Goal: Task Accomplishment & Management: Use online tool/utility

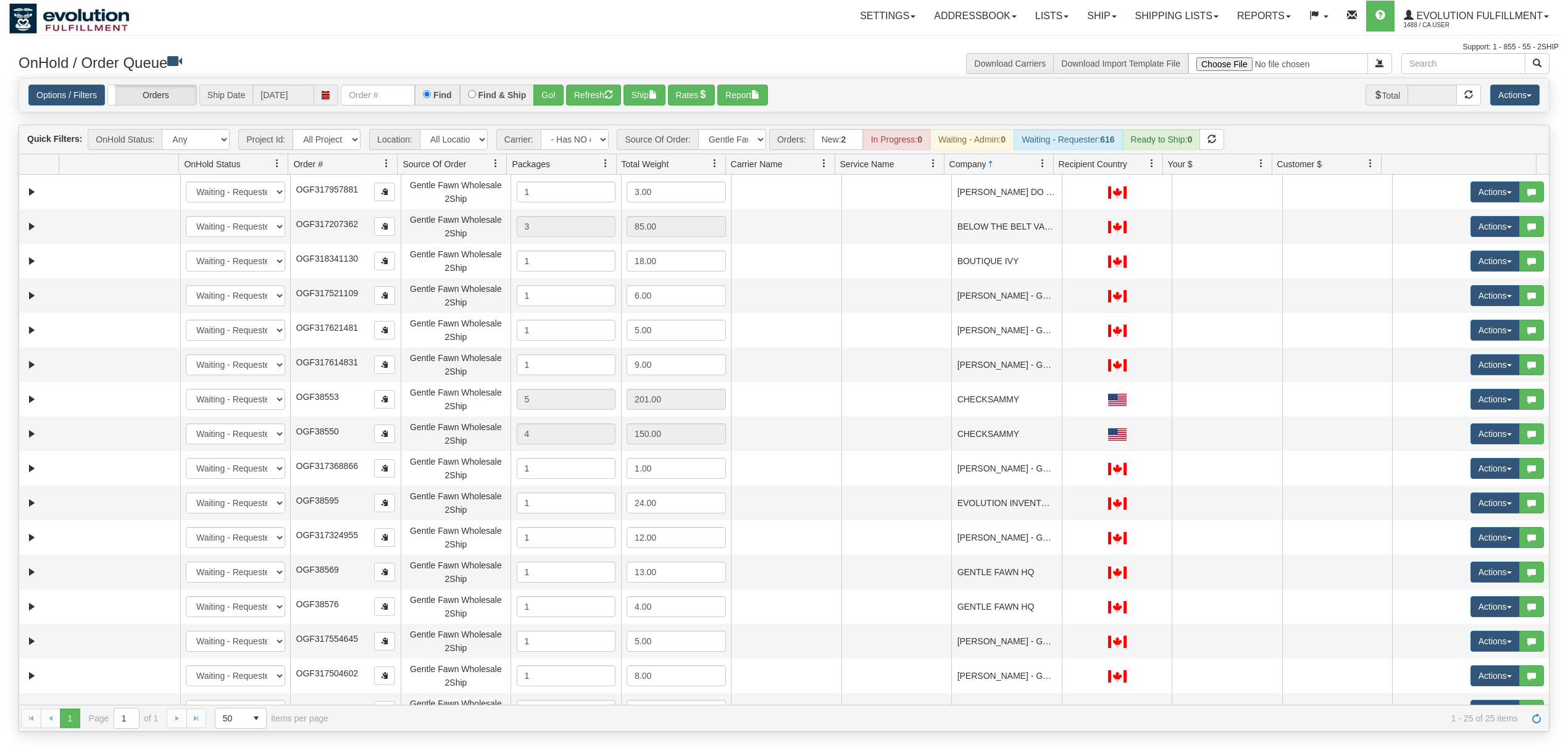
select select "-1"
select select "Gentle Fawn Wholesale 2Ship"
click at [583, 141] on select "- Any - Has NO carrier assigned - Has a carrier assigned FleetOptics Inc. My Ca…" at bounding box center [574, 139] width 68 height 21
select select "grid toolbar"
click at [541, 130] on select "- Any - Has NO carrier assigned - Has a carrier assigned FleetOptics Inc. My Ca…" at bounding box center [574, 139] width 68 height 21
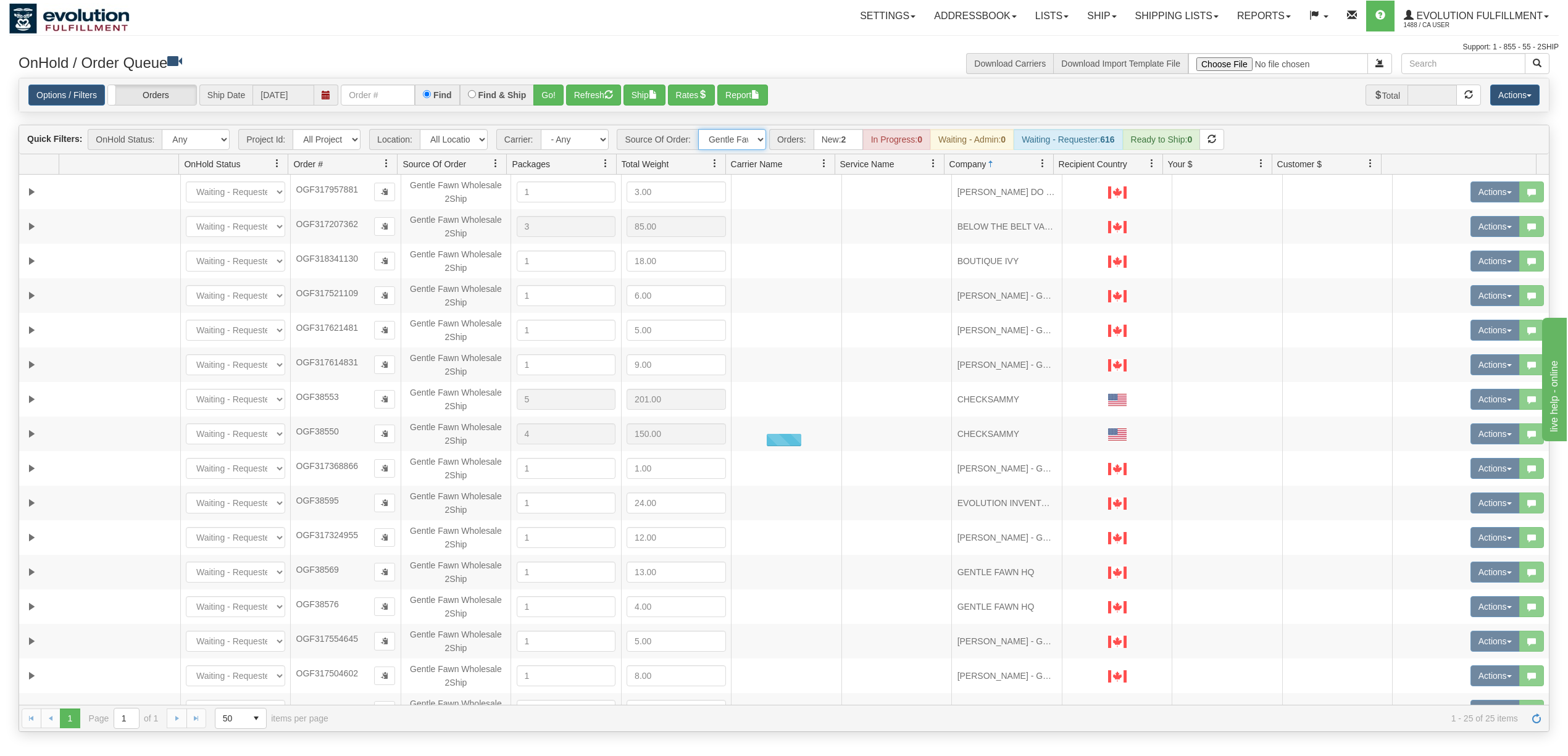
click at [736, 144] on select "All Sources AirBlaster 2Ship Integration Ambler Apparel 2Ship Integration BC [M…" at bounding box center [732, 139] width 68 height 21
select select "grid toolbar"
click at [699, 130] on select "All Sources AirBlaster 2Ship Integration Ambler Apparel 2Ship Integration BC [M…" at bounding box center [732, 139] width 68 height 21
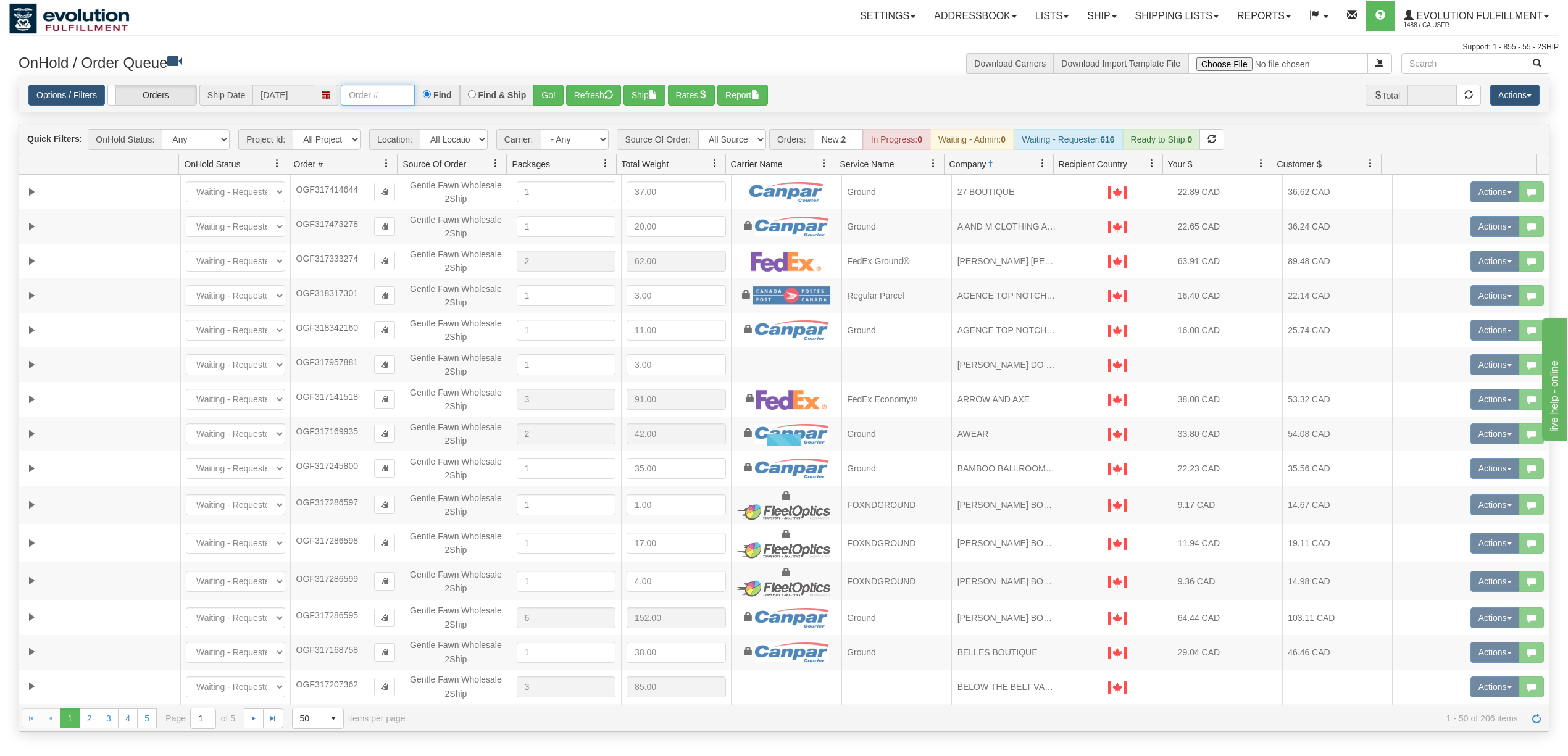
click at [378, 95] on input "text" at bounding box center [378, 95] width 74 height 21
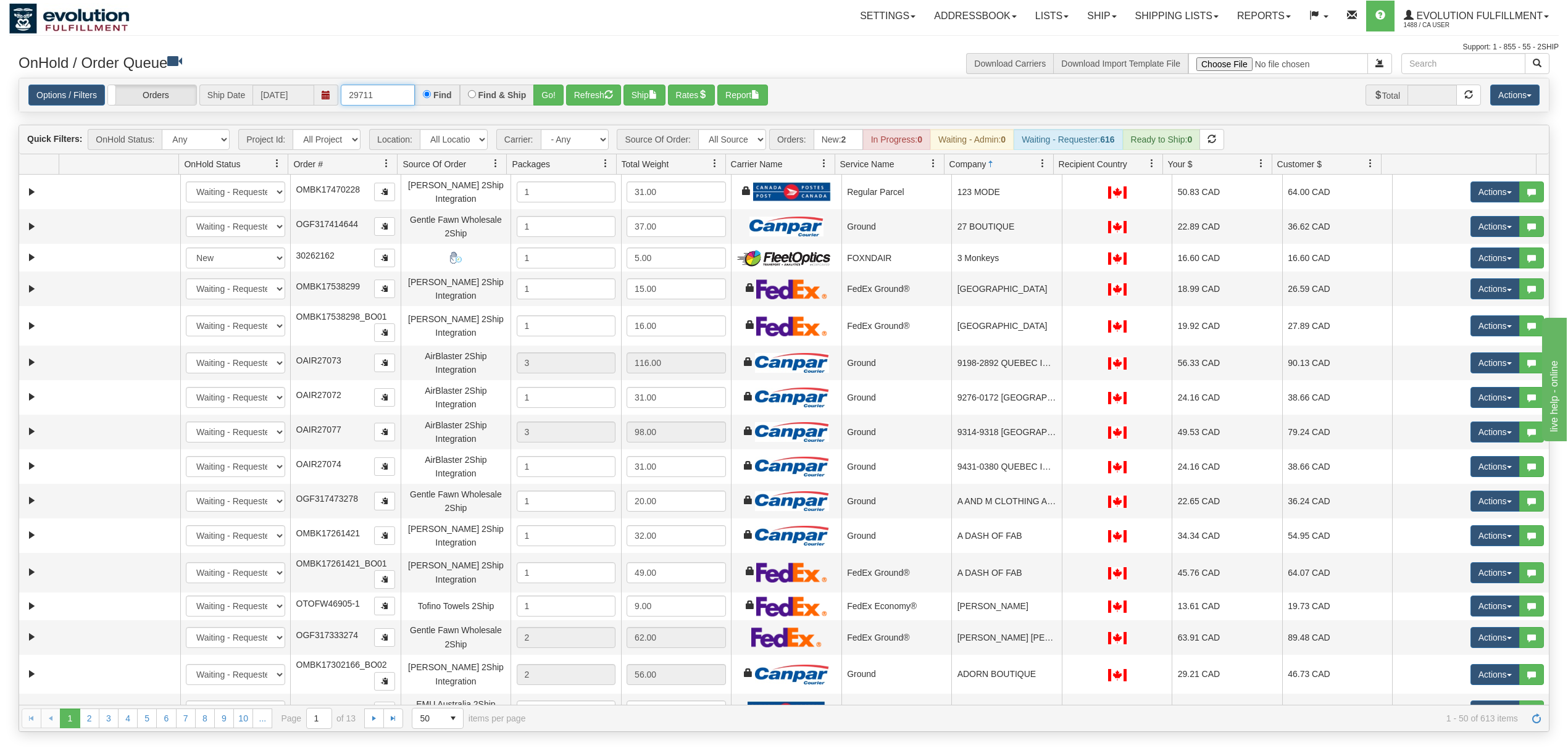
type input "29711"
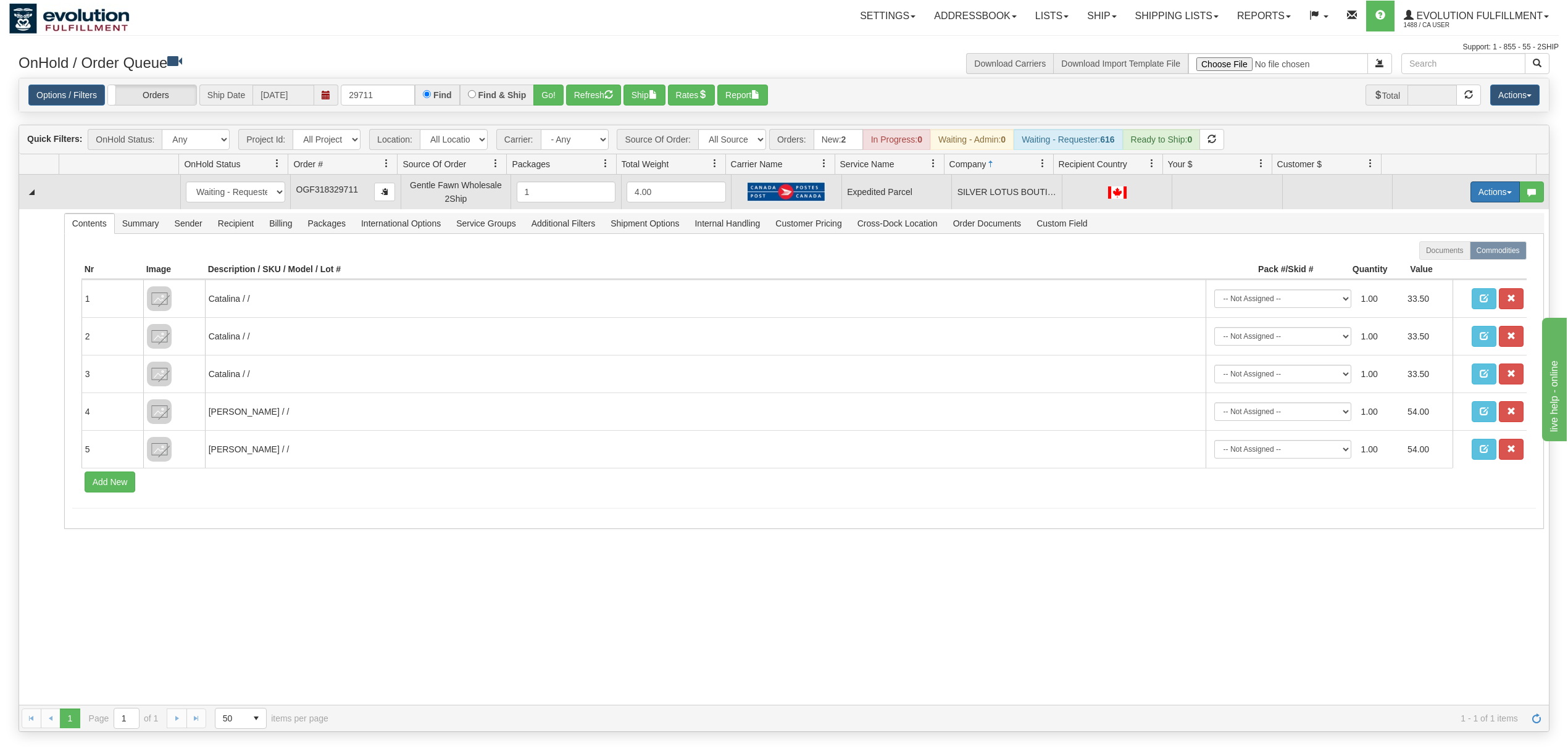
click at [1477, 194] on button "Actions" at bounding box center [1495, 192] width 49 height 21
click at [1444, 248] on span "Rate All Services" at bounding box center [1470, 248] width 74 height 10
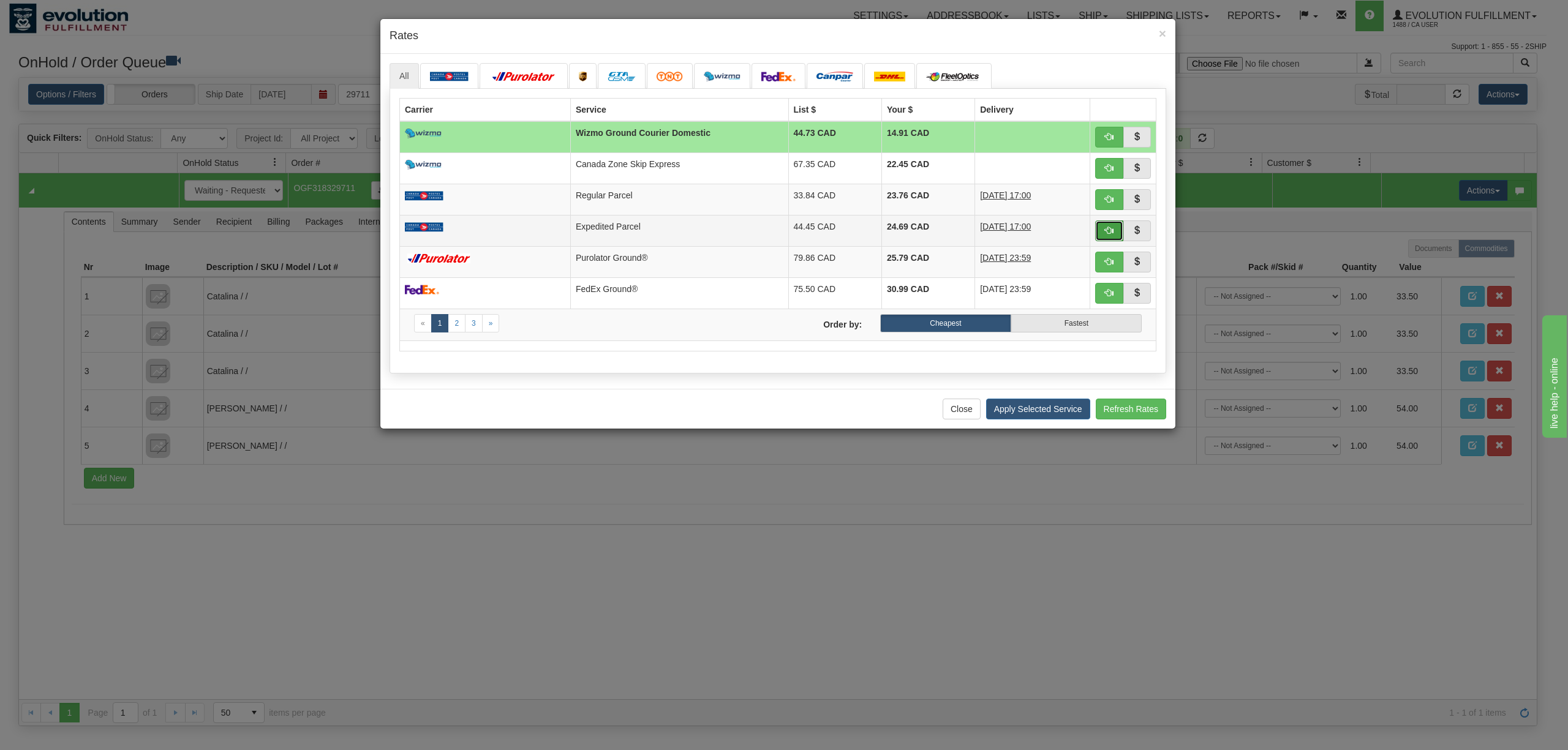
click at [1115, 231] on button "button" at bounding box center [1109, 231] width 28 height 21
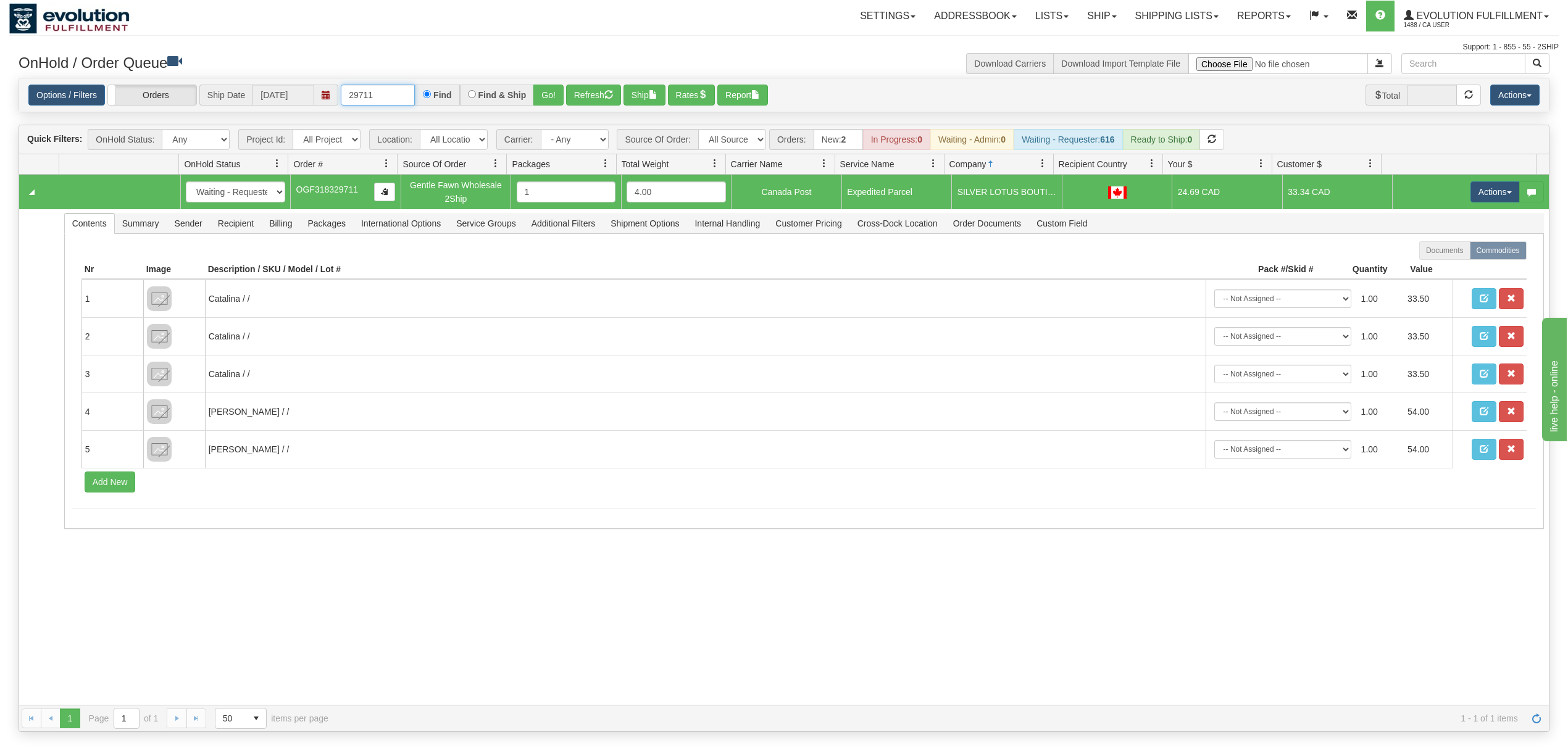
click at [404, 99] on input "29711" at bounding box center [378, 95] width 74 height 21
click at [381, 99] on input "text" at bounding box center [378, 95] width 74 height 21
type input "97524"
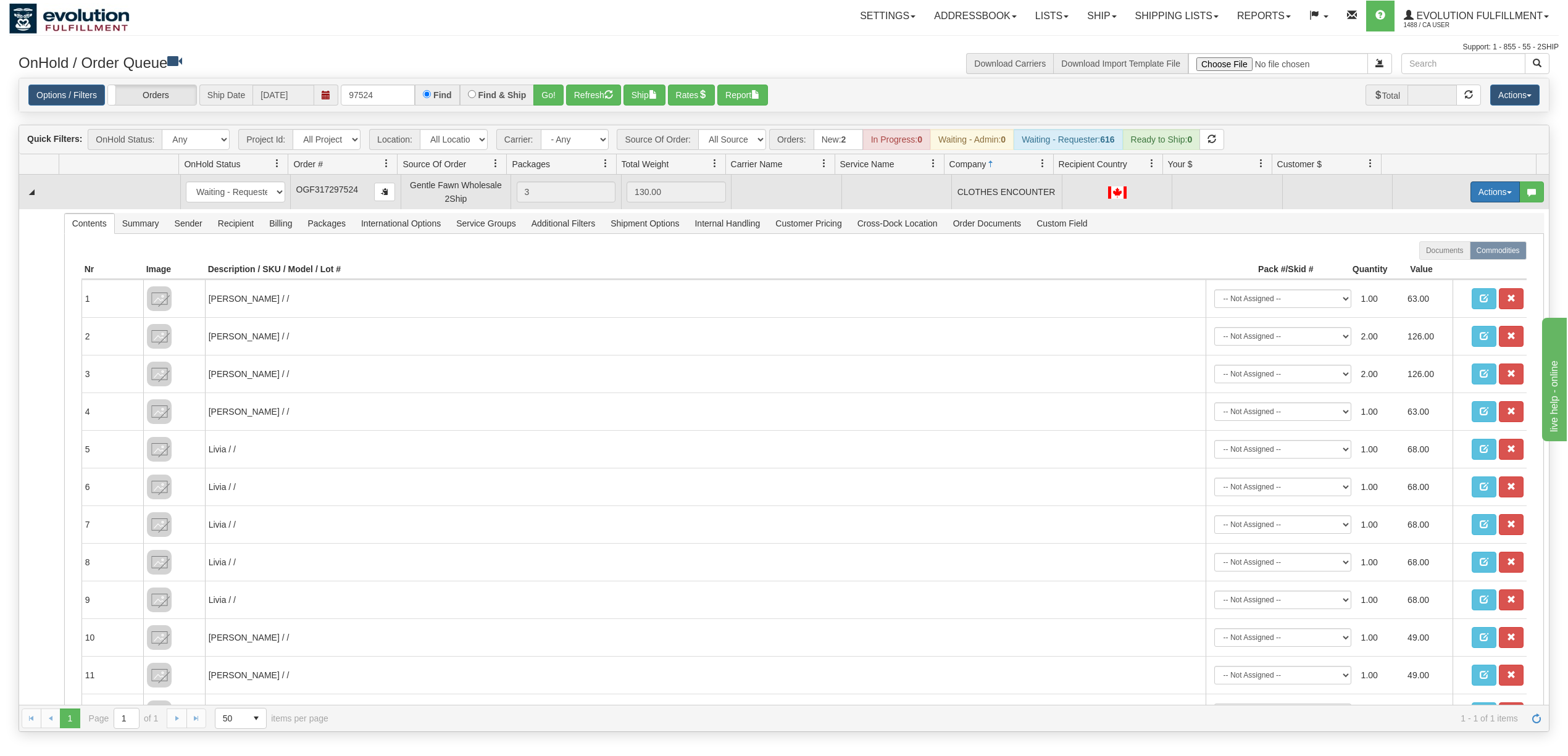
click at [1470, 192] on button "Actions" at bounding box center [1495, 192] width 49 height 21
click at [1457, 253] on span "Rate All Services" at bounding box center [1470, 248] width 74 height 10
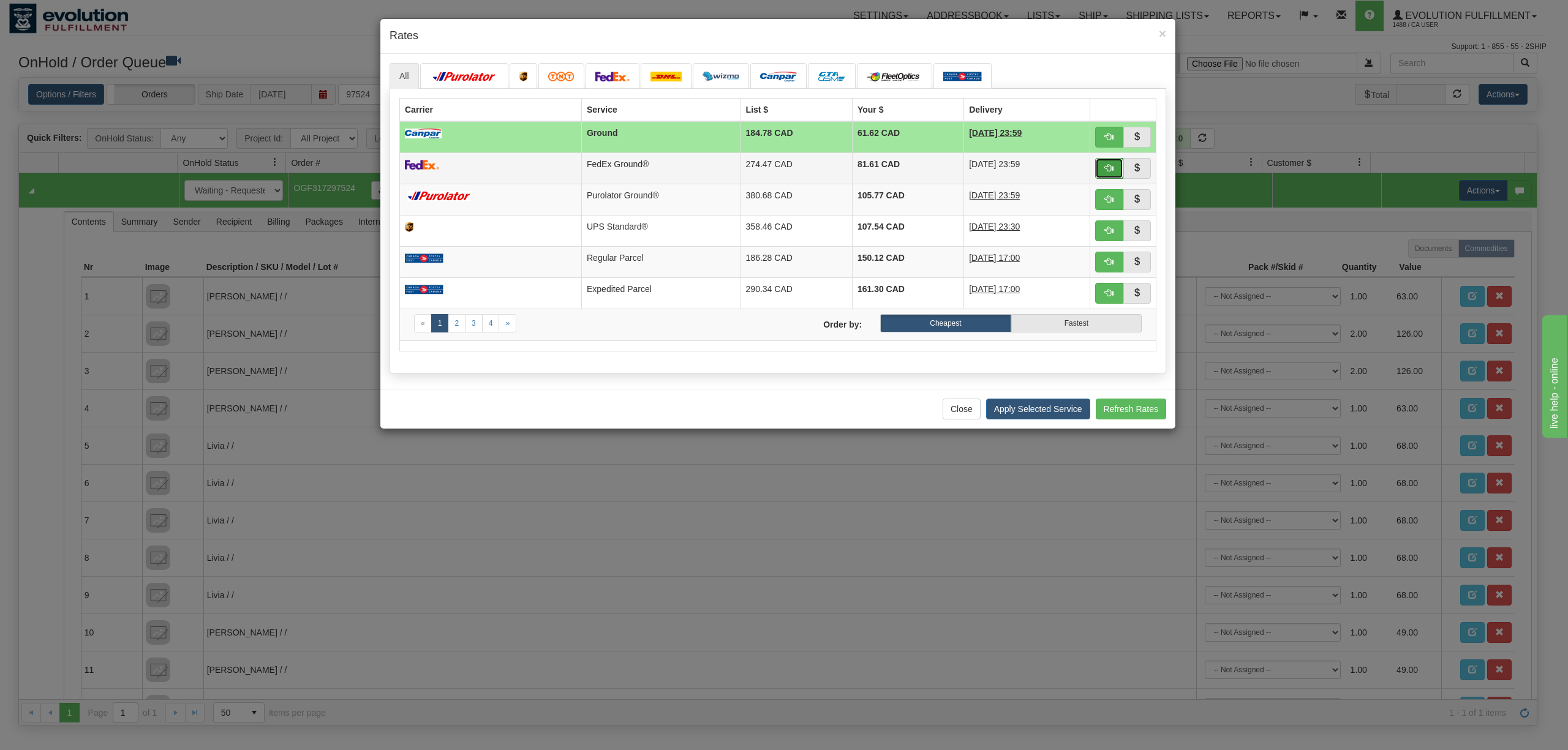
click at [1110, 163] on button "button" at bounding box center [1109, 169] width 28 height 21
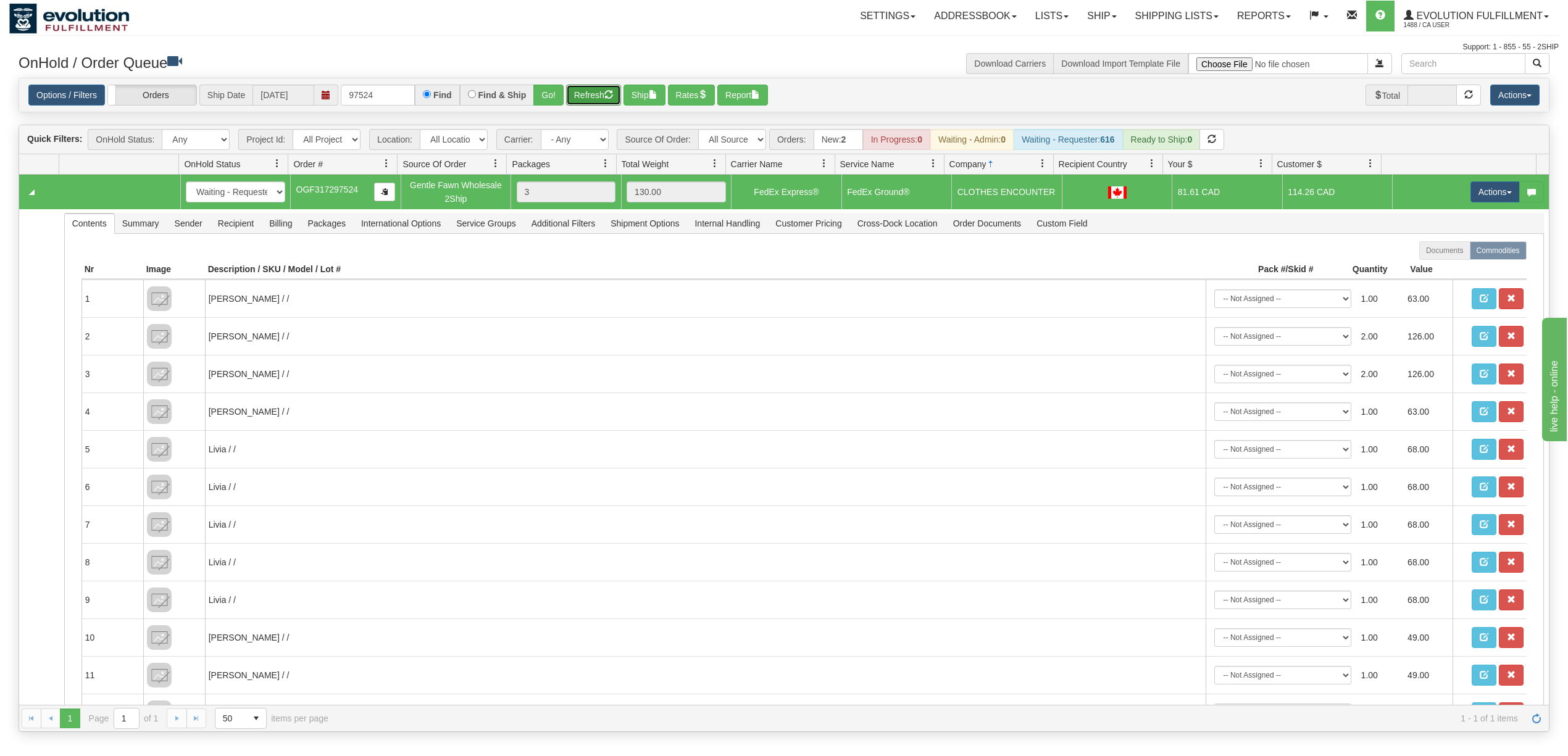
click at [601, 96] on button "Refresh" at bounding box center [594, 95] width 55 height 21
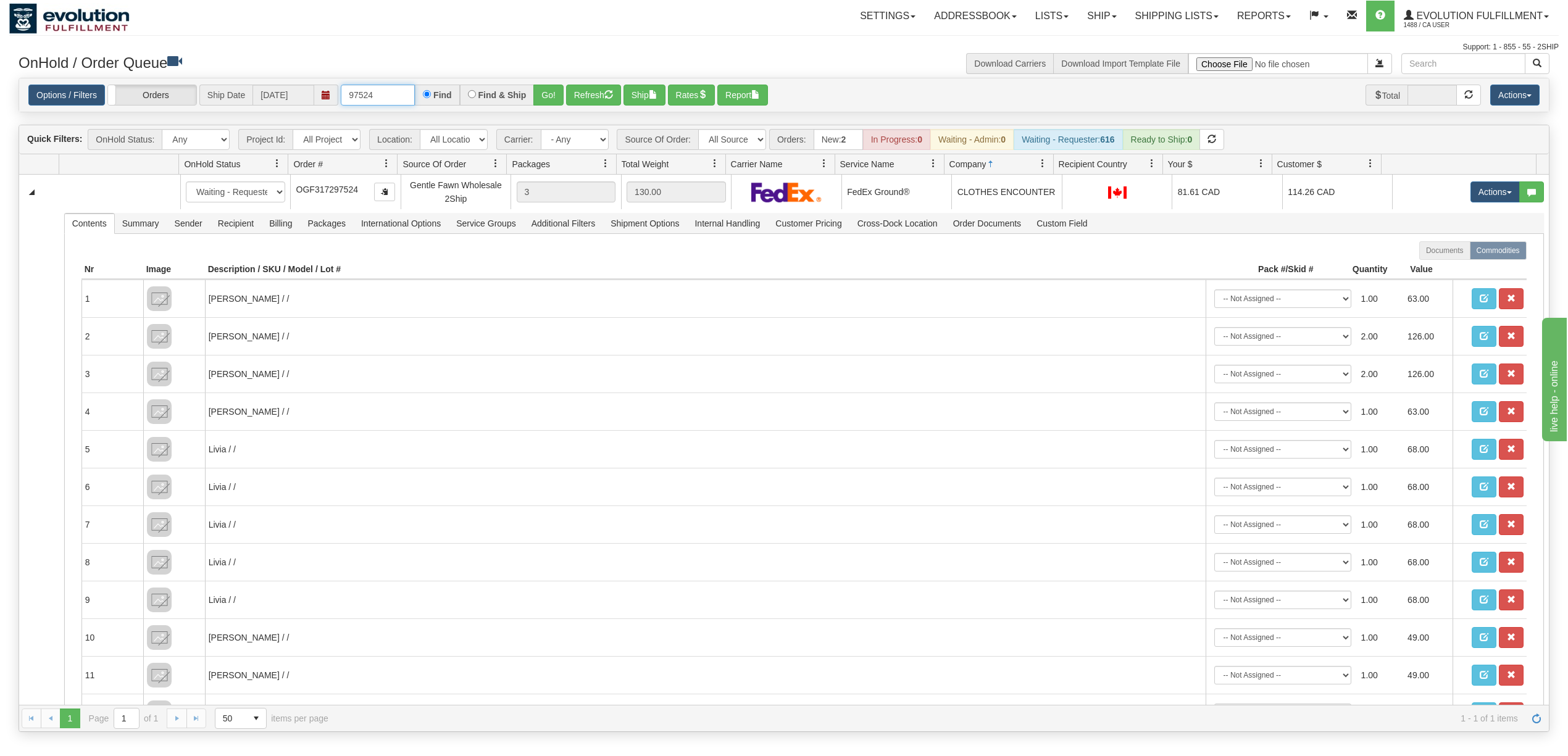
click at [383, 97] on input "97524" at bounding box center [378, 95] width 74 height 21
click at [546, 90] on button "Go!" at bounding box center [548, 95] width 30 height 21
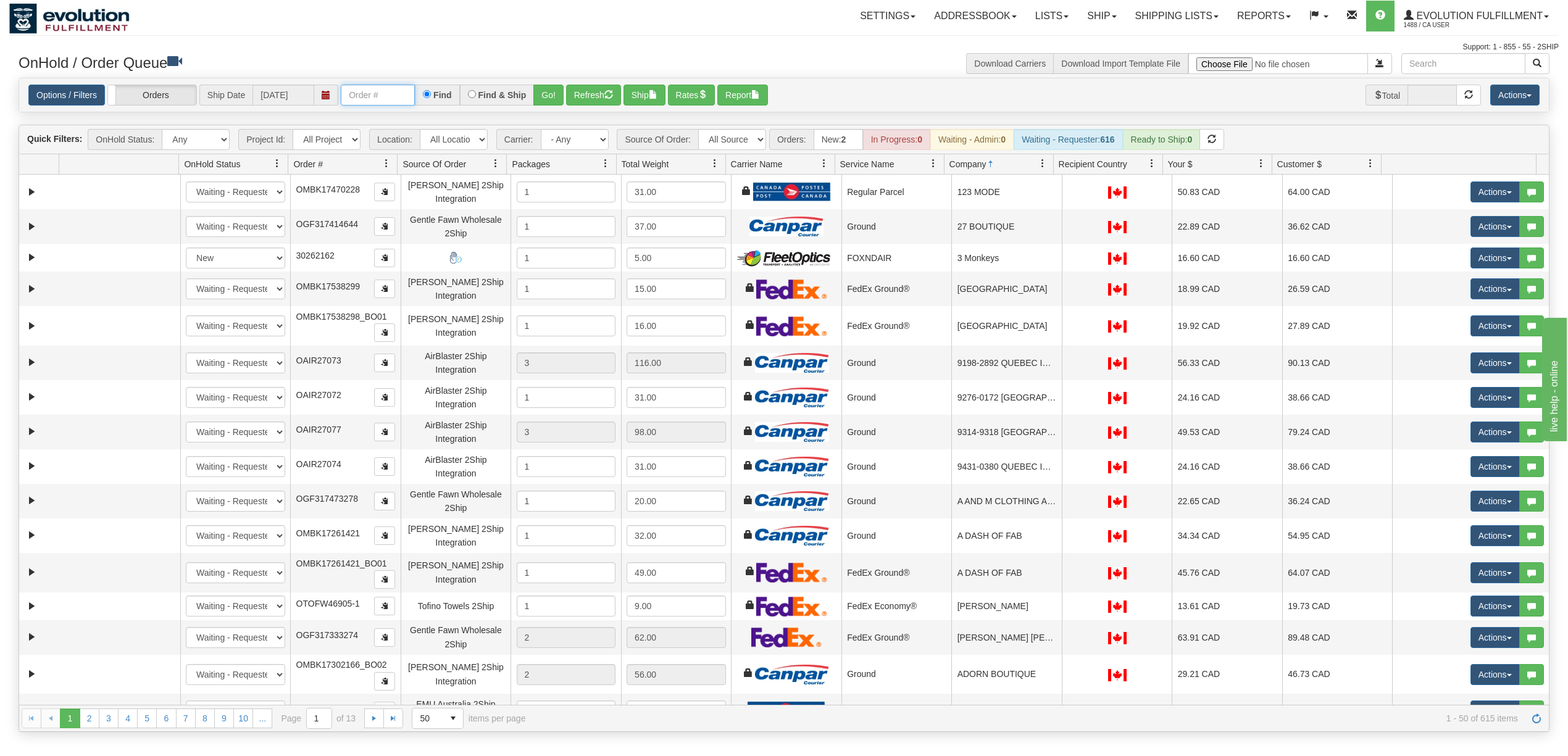
click at [381, 88] on input "text" at bounding box center [378, 95] width 74 height 21
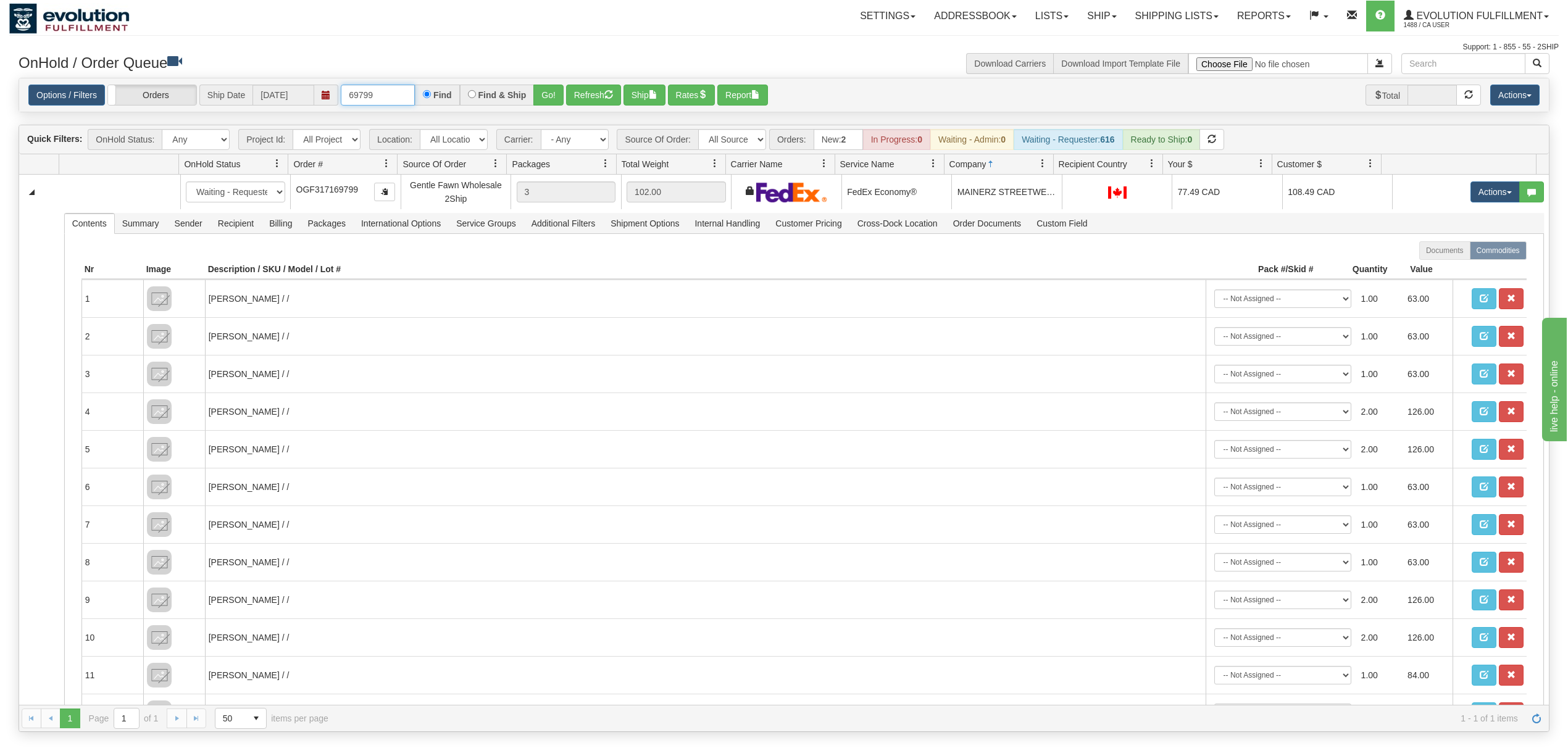
click at [398, 100] on input "69799" at bounding box center [378, 95] width 74 height 21
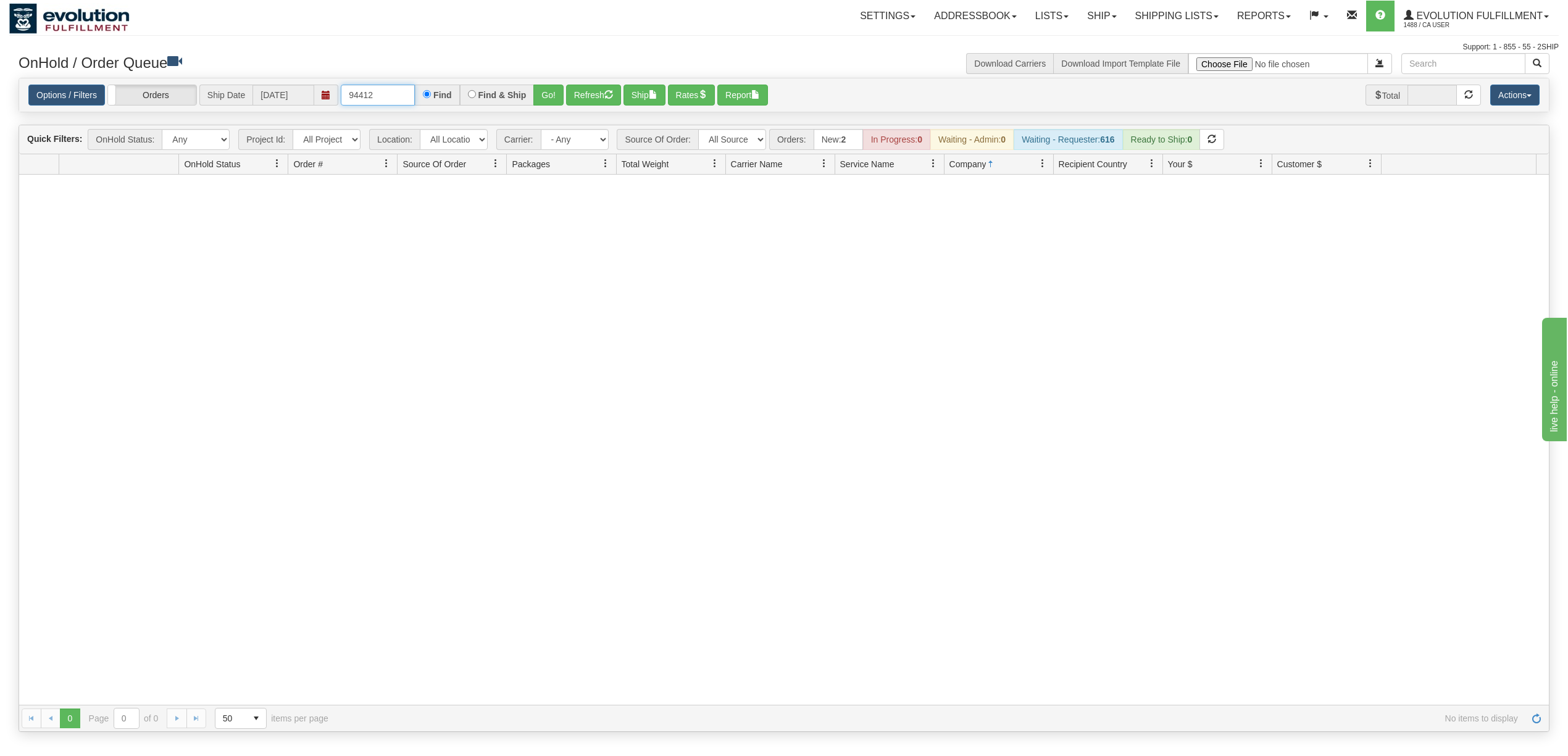
click at [398, 100] on input "94412" at bounding box center [378, 95] width 74 height 21
click at [398, 100] on input "98206" at bounding box center [378, 95] width 74 height 21
type input "82920"
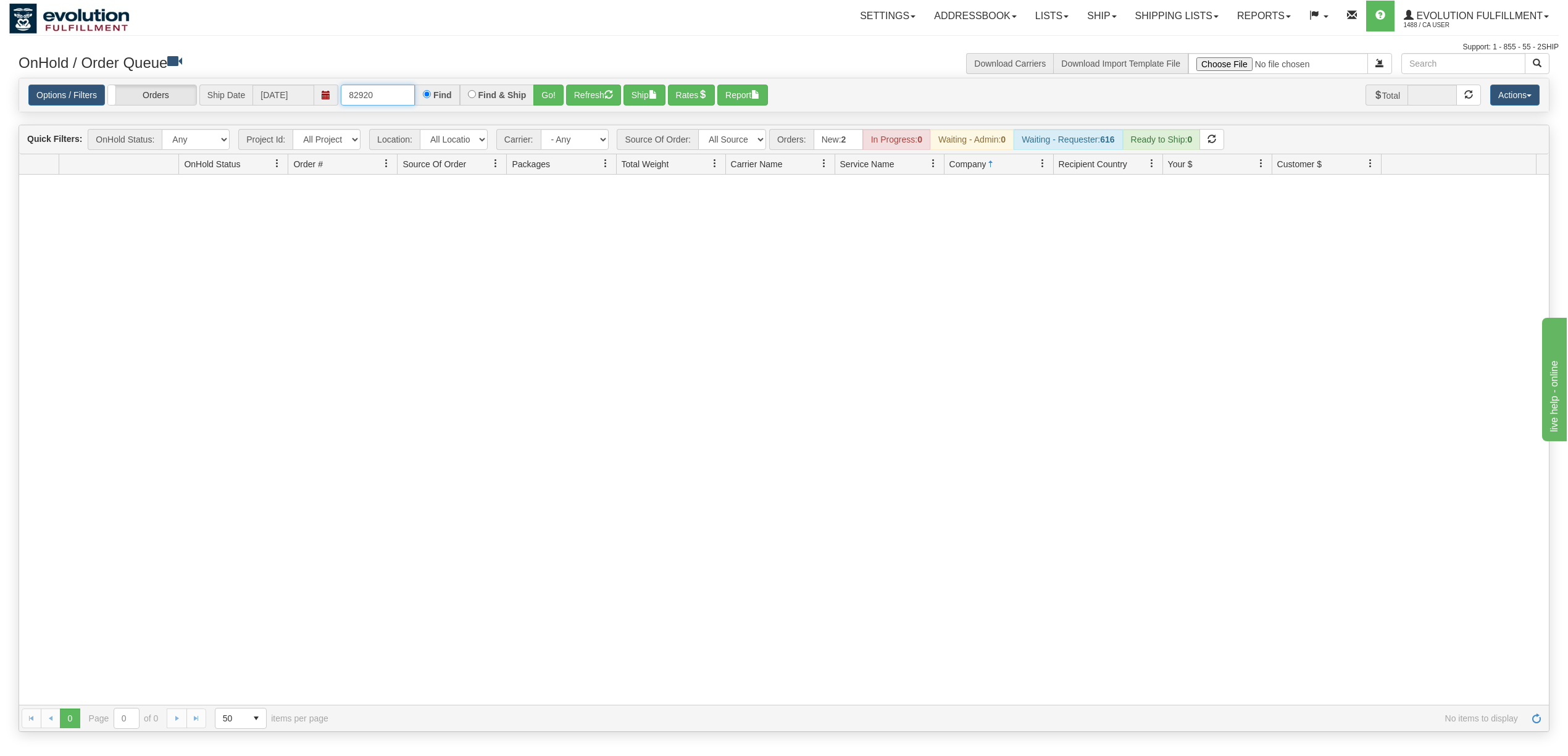
click at [403, 100] on input "82920" at bounding box center [378, 95] width 74 height 21
click at [551, 95] on button "Go!" at bounding box center [548, 95] width 30 height 21
